Goal: Communication & Community: Answer question/provide support

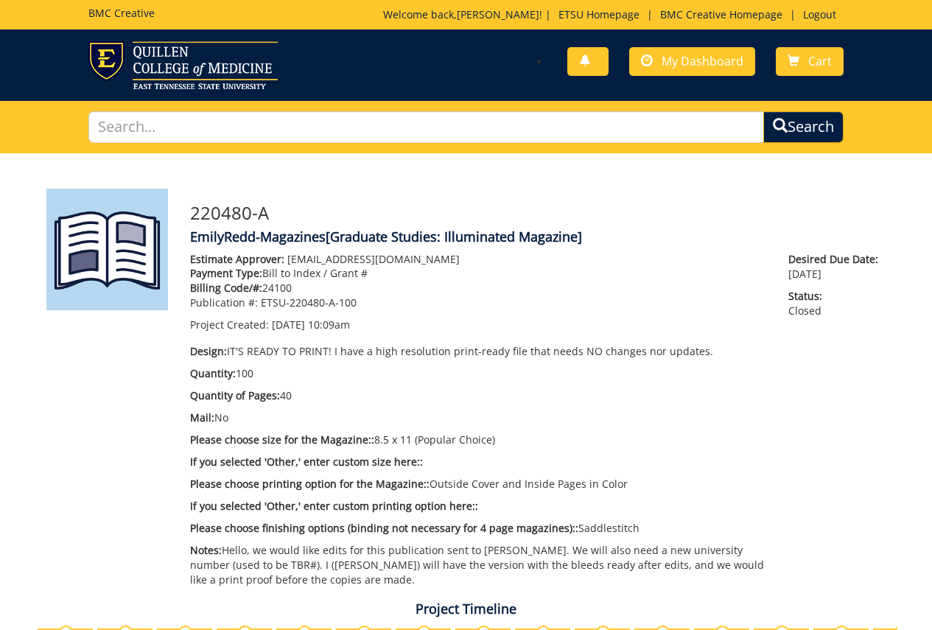
scroll to position [1795, 0]
click at [710, 61] on span "My Dashboard" at bounding box center [703, 61] width 82 height 16
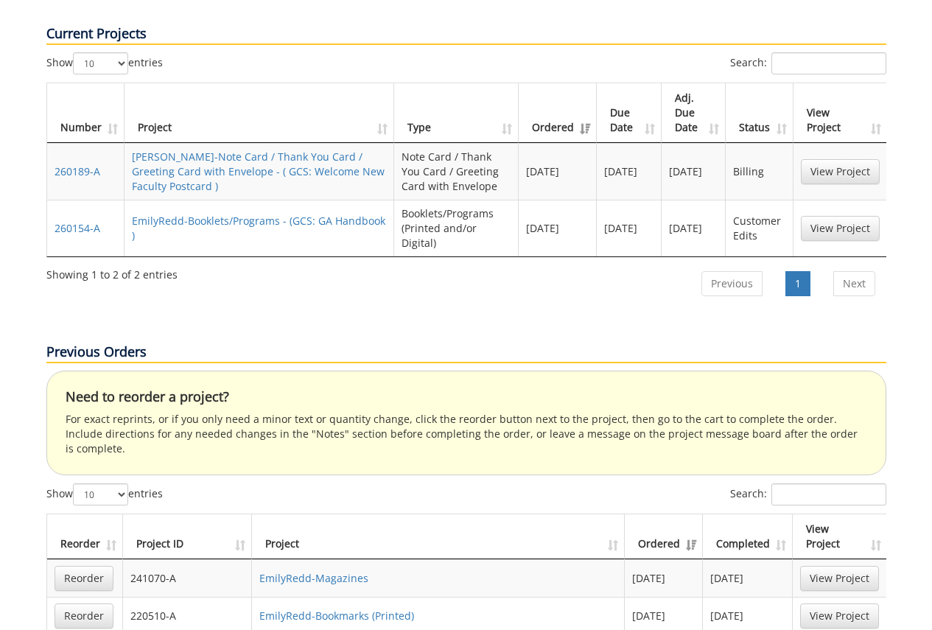
scroll to position [590, 0]
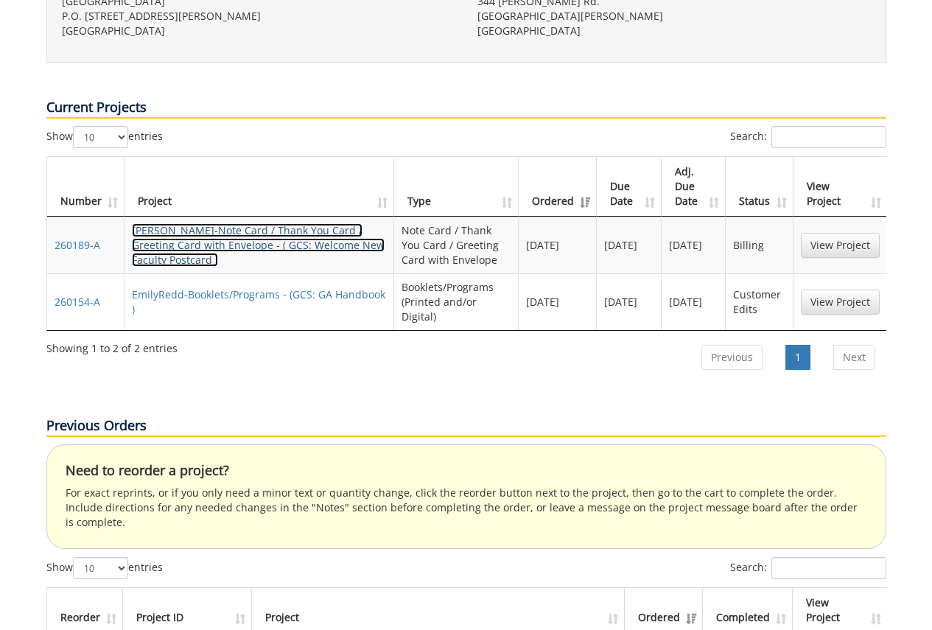
click at [279, 223] on link "EmilyRedd-Note Card / Thank You Card / Greeting Card with Envelope - ( GCS: Wel…" at bounding box center [258, 244] width 253 height 43
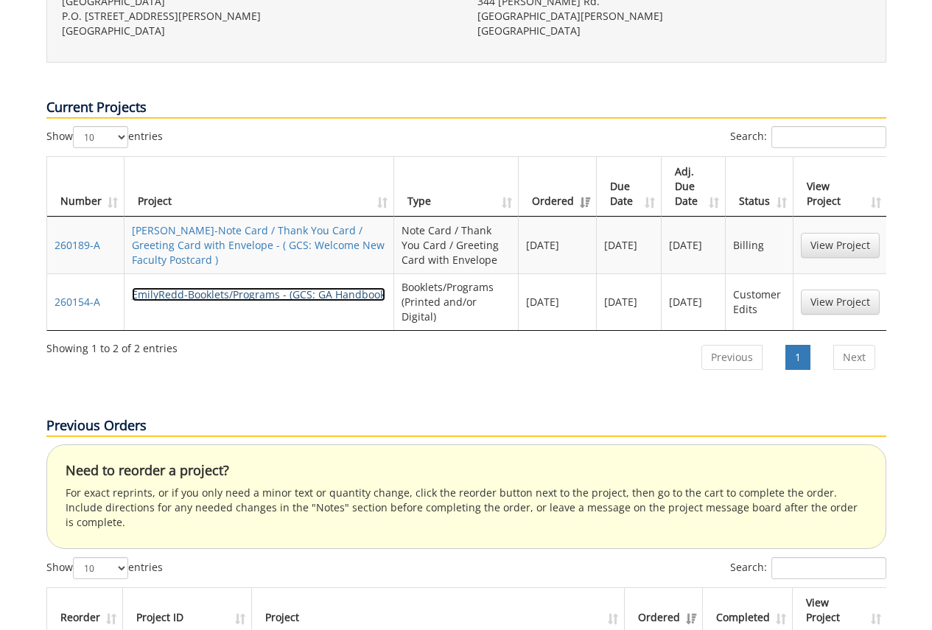
click at [214, 287] on link "EmilyRedd-Booklets/Programs - (GCS: GA Handbook )" at bounding box center [259, 301] width 254 height 29
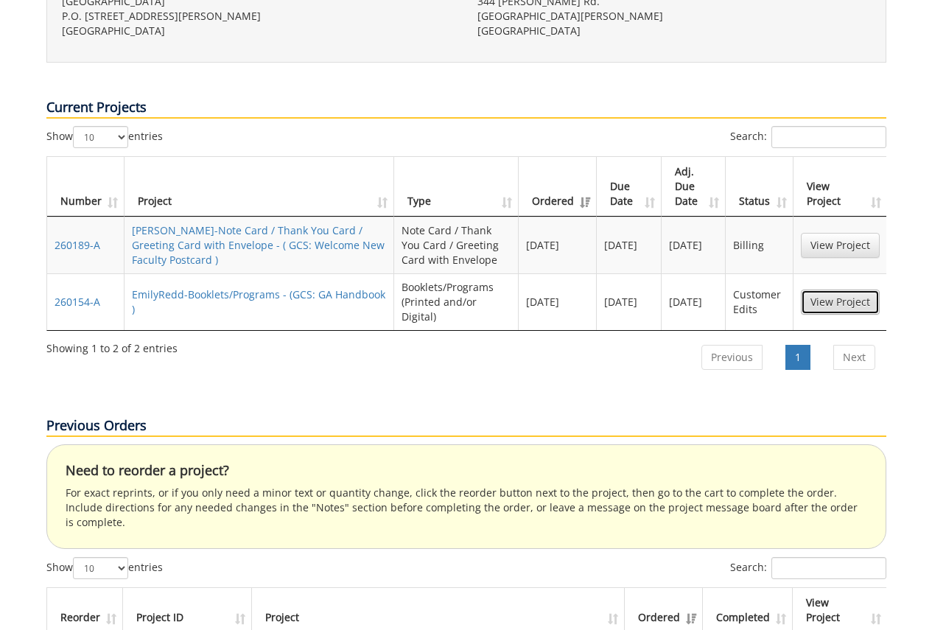
click at [834, 290] on link "View Project" at bounding box center [840, 302] width 79 height 25
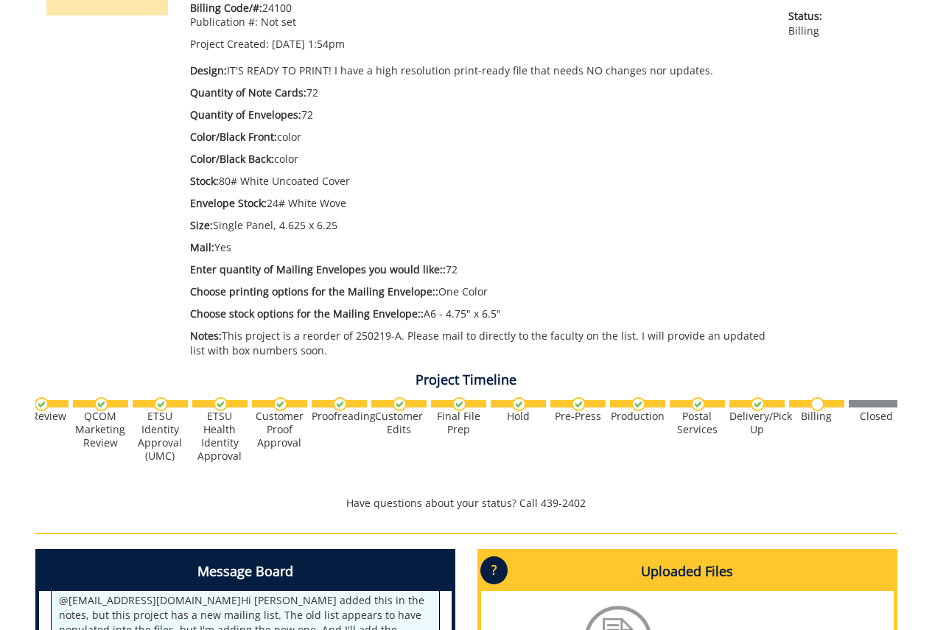
scroll to position [0, 579]
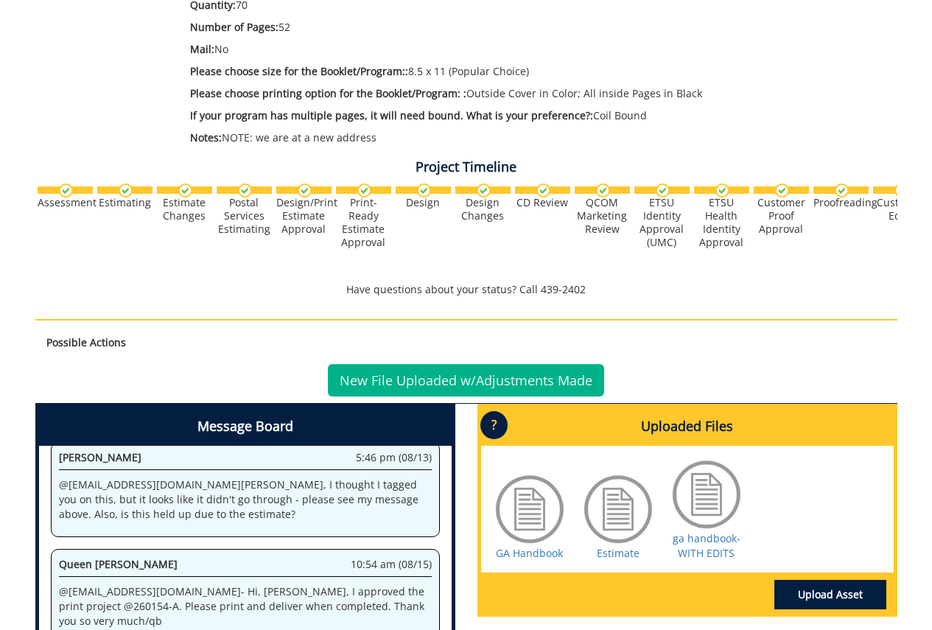
scroll to position [590, 0]
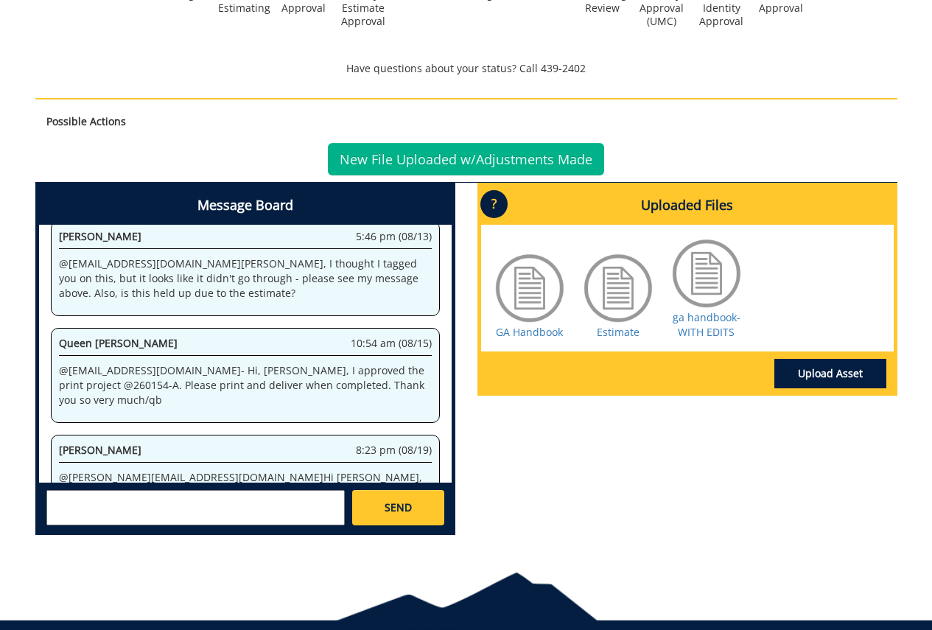
click at [212, 499] on textarea at bounding box center [195, 507] width 298 height 35
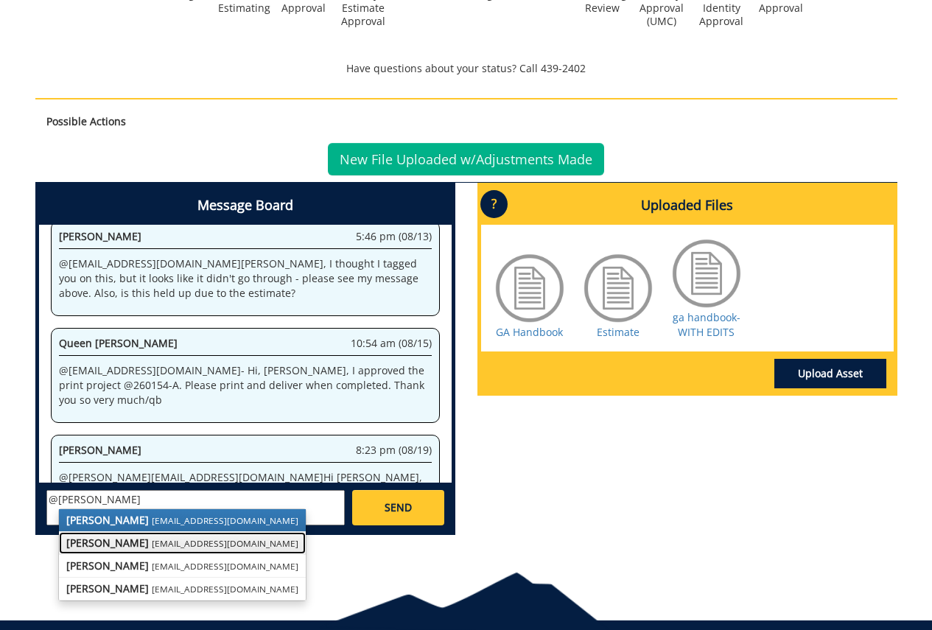
click at [181, 547] on small "[EMAIL_ADDRESS][DOMAIN_NAME]" at bounding box center [225, 543] width 147 height 12
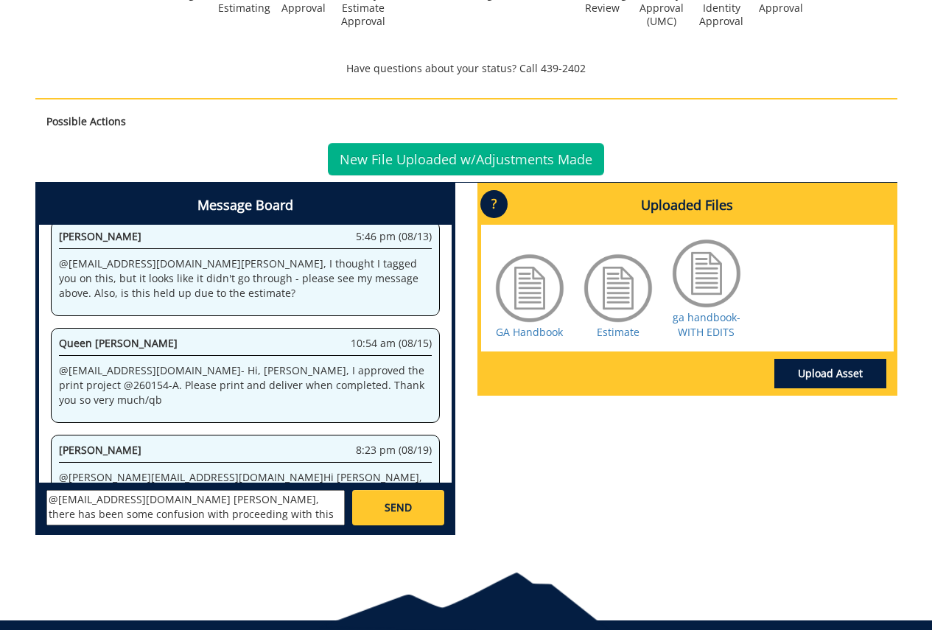
scroll to position [28, 0]
click at [303, 502] on textarea "@[EMAIL_ADDRESS][DOMAIN_NAME] [PERSON_NAME], there has been some confusion with…" at bounding box center [195, 507] width 298 height 35
click at [293, 515] on textarea "@[EMAIL_ADDRESS][DOMAIN_NAME] [PERSON_NAME], there has been some confusion with…" at bounding box center [195, 507] width 298 height 35
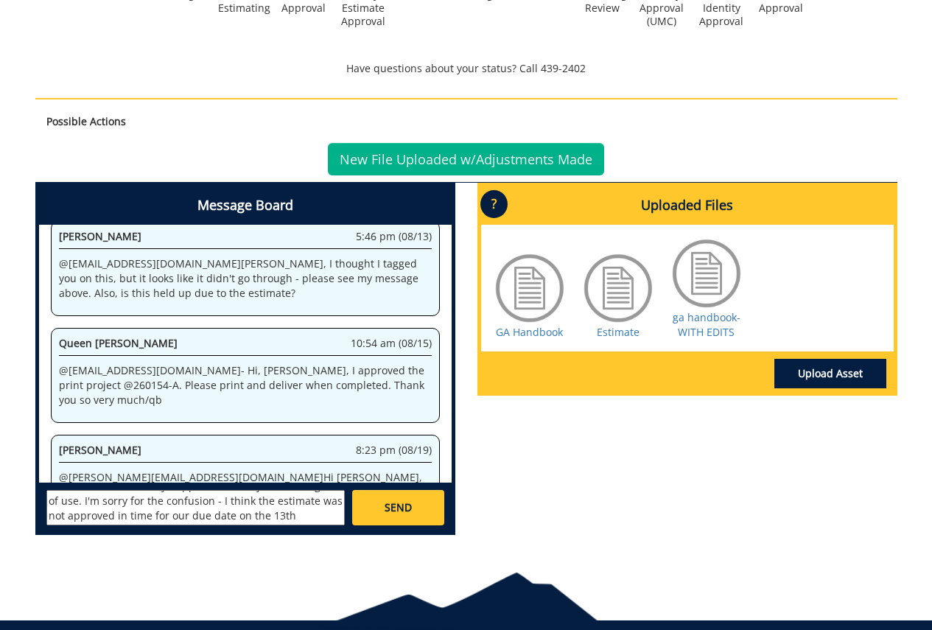
drag, startPoint x: 105, startPoint y: 501, endPoint x: 200, endPoint y: 540, distance: 102.1
click at [200, 540] on div "Message Board System 2:09 pm (07/24) Welcome to the Project Messenger. All mess…" at bounding box center [245, 365] width 442 height 364
click at [189, 502] on textarea "@[EMAIL_ADDRESS][DOMAIN_NAME] [PERSON_NAME], there has been some confusion with…" at bounding box center [195, 507] width 298 height 35
drag, startPoint x: 115, startPoint y: 499, endPoint x: 39, endPoint y: 493, distance: 76.1
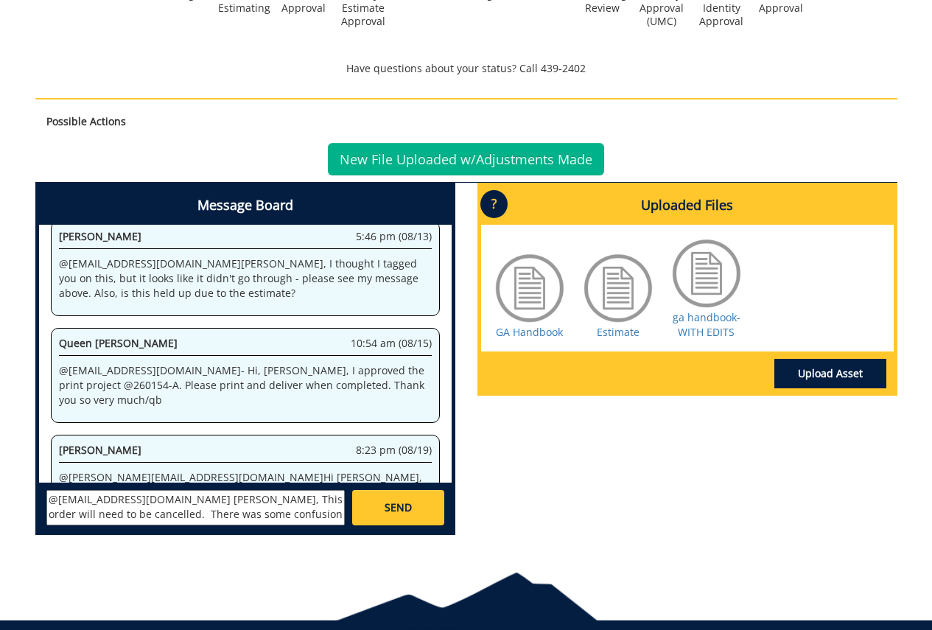
click at [39, 493] on div "[PERSON_NAME] [EMAIL_ADDRESS][DOMAIN_NAME] [PERSON_NAME] [EMAIL_ADDRESS][DOMAIN…" at bounding box center [245, 507] width 413 height 49
click at [189, 513] on textarea "@[EMAIL_ADDRESS][DOMAIN_NAME] [PERSON_NAME], This order will need to be cancell…" at bounding box center [195, 507] width 298 height 35
type textarea "@[EMAIL_ADDRESS][DOMAIN_NAME] [PERSON_NAME], This order will need to be cancell…"
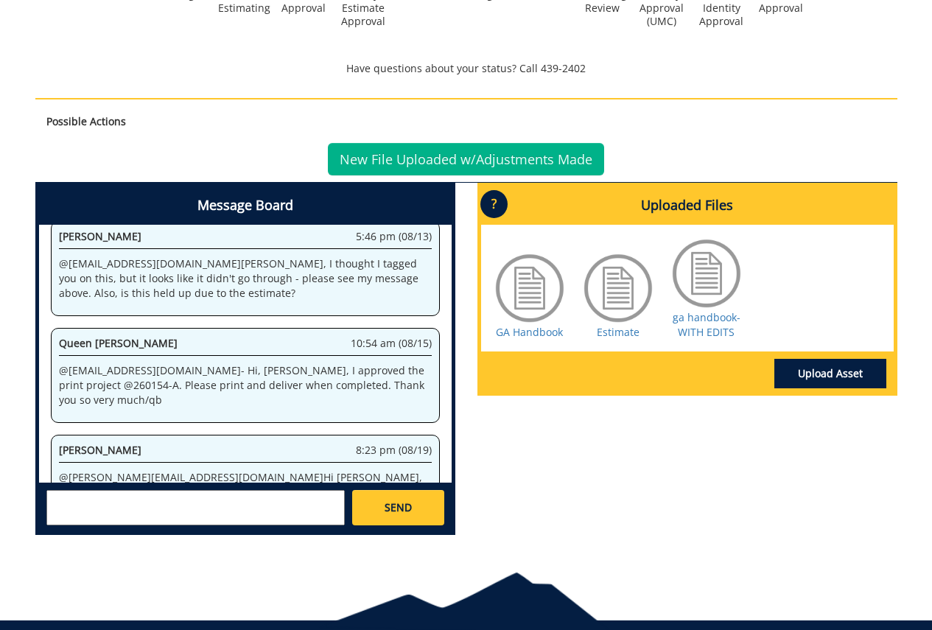
paste textarea "@[EMAIL_ADDRESS][DOMAIN_NAME] [PERSON_NAME], this order will need to be cancell…"
type textarea "@[EMAIL_ADDRESS][DOMAIN_NAME] [PERSON_NAME], this order will need to be cancell…"
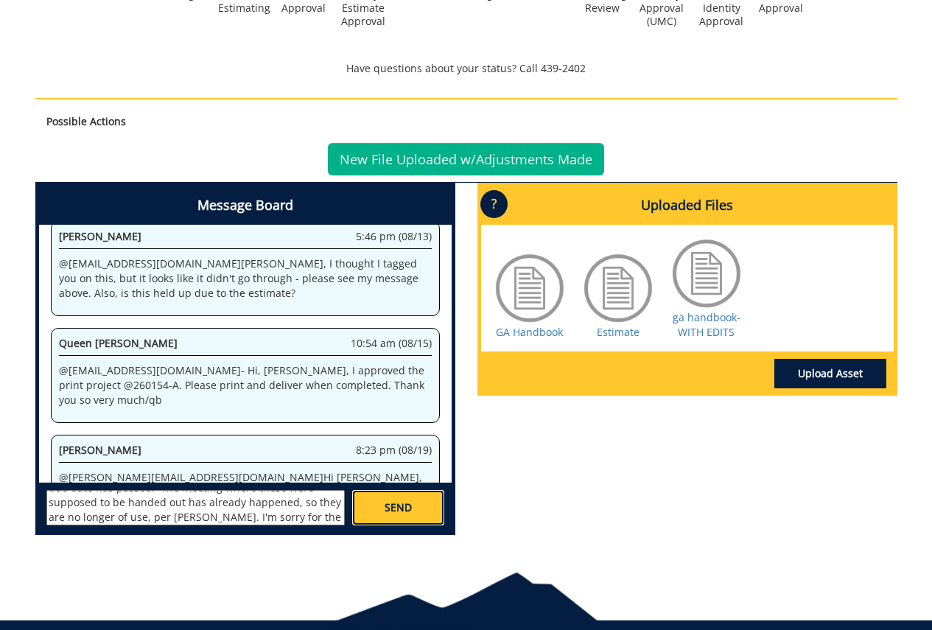
click at [392, 511] on span "SEND" at bounding box center [398, 507] width 27 height 15
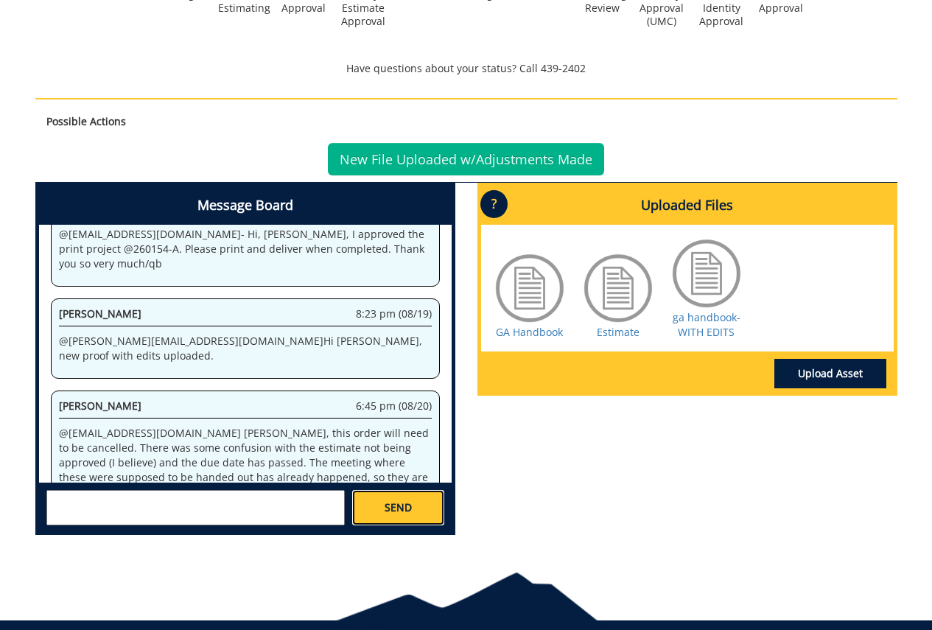
scroll to position [2728, 0]
